Goal: Find specific page/section: Find specific page/section

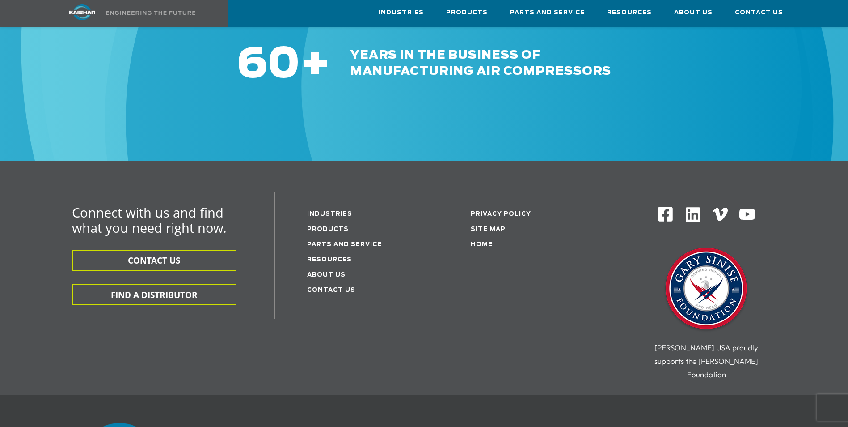
scroll to position [1386, 0]
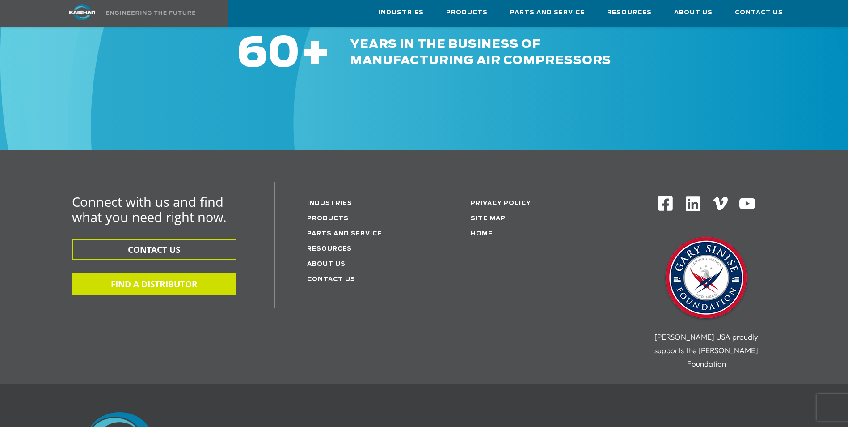
click at [152, 273] on button "FIND A DISTRIBUTOR" at bounding box center [154, 283] width 165 height 21
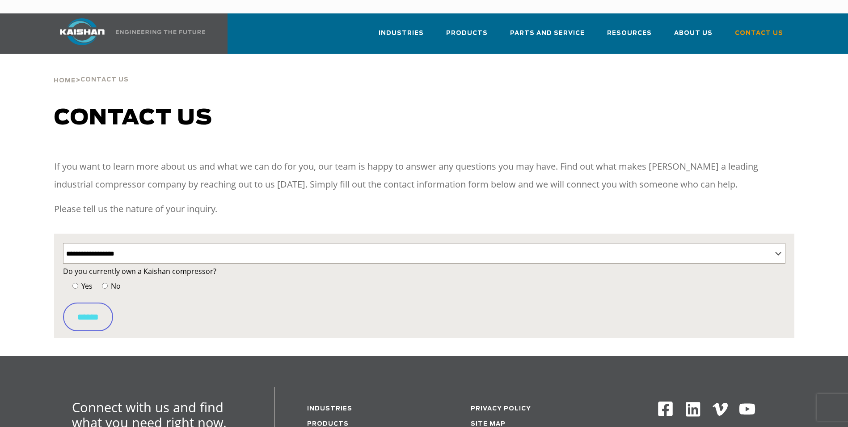
select select "**********"
drag, startPoint x: 114, startPoint y: 264, endPoint x: 96, endPoint y: 269, distance: 18.6
click at [96, 269] on p "Do you currently own a Kaishan compressor? Yes No" at bounding box center [424, 280] width 723 height 31
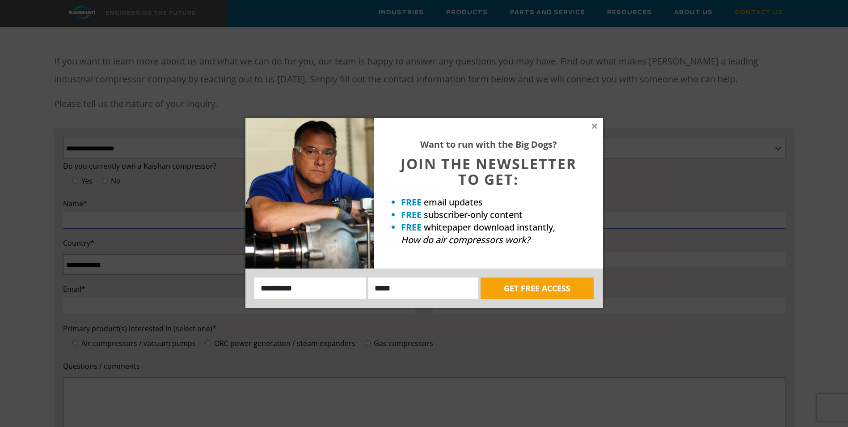
scroll to position [89, 0]
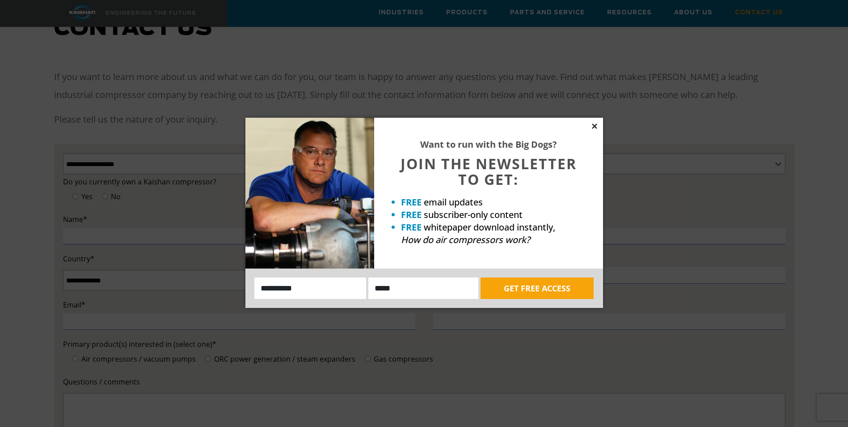
click at [593, 126] on icon at bounding box center [595, 126] width 8 height 8
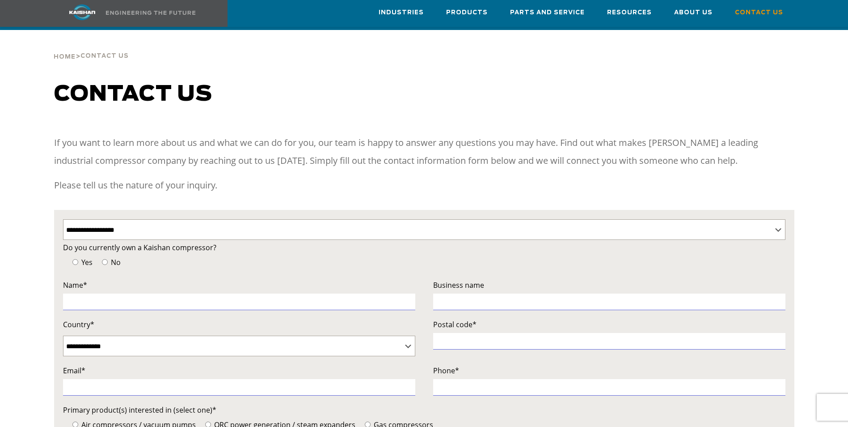
scroll to position [0, 0]
